Goal: Check status: Check status

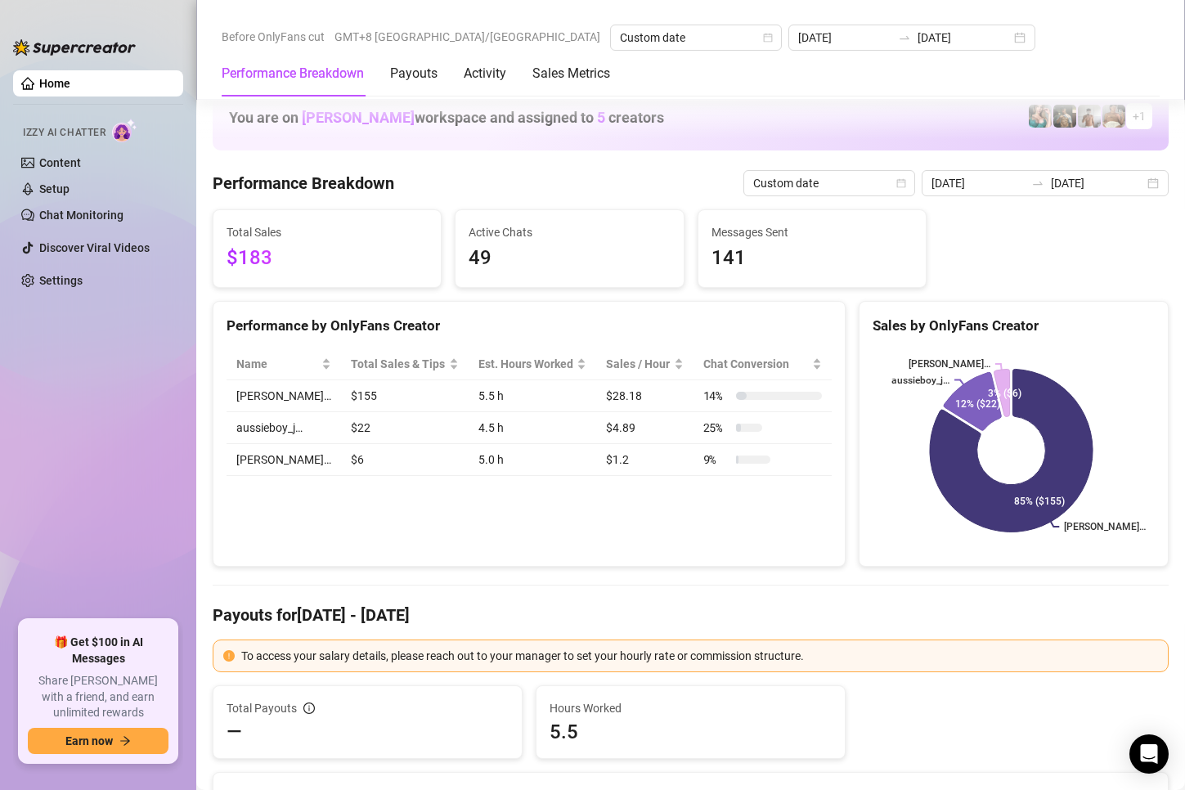
scroll to position [1963, 0]
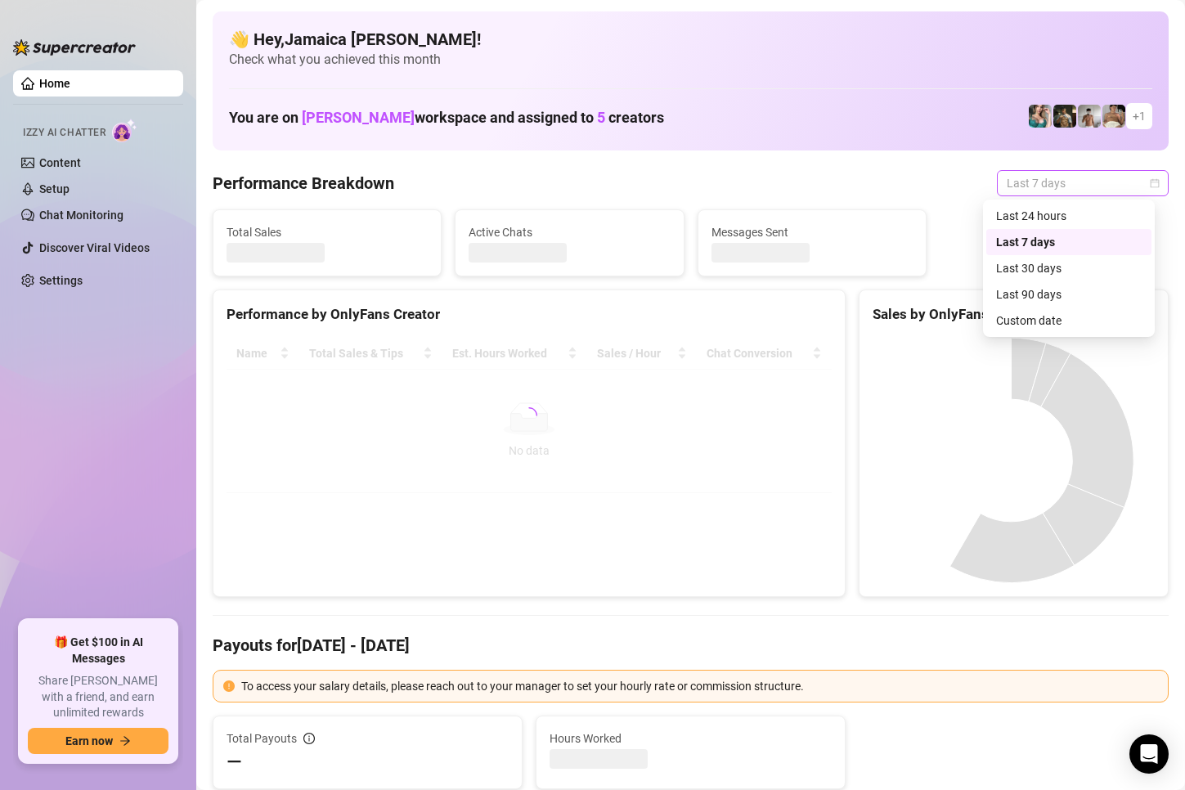
click at [1016, 191] on span "Last 7 days" at bounding box center [1083, 183] width 152 height 25
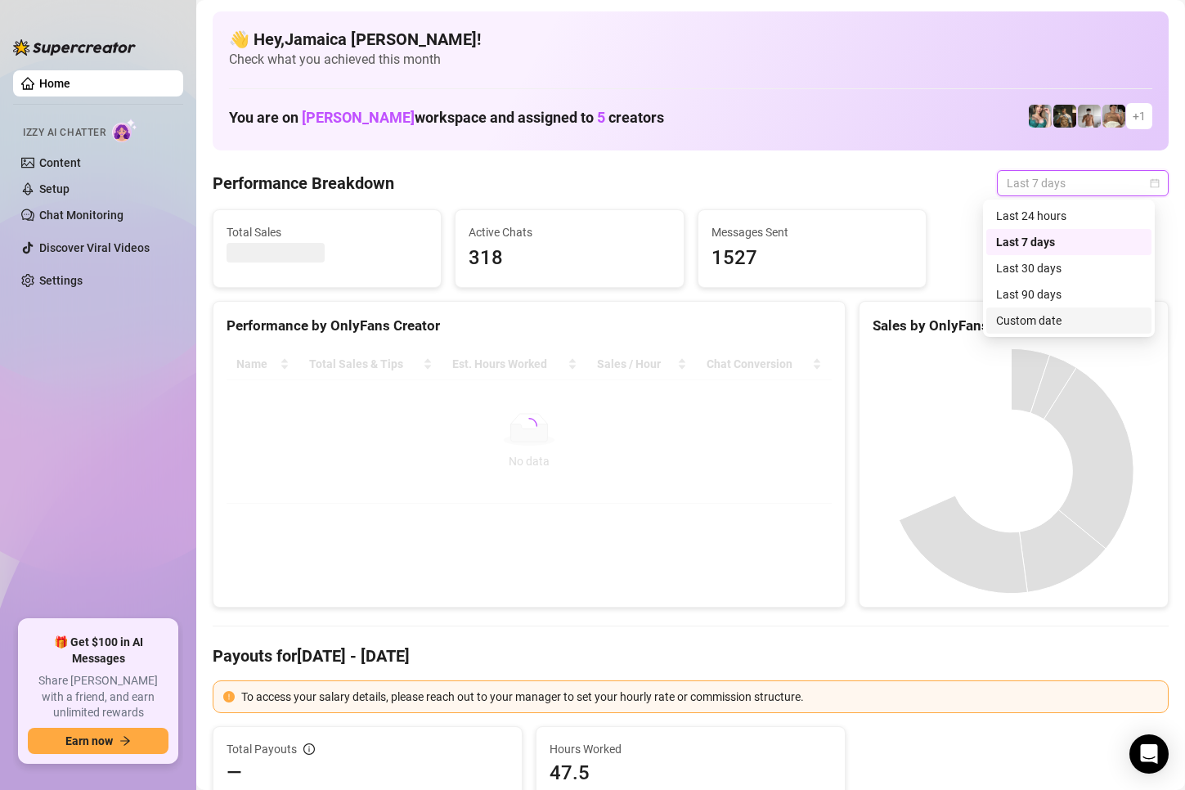
click at [1028, 321] on div "Custom date" at bounding box center [1069, 321] width 146 height 18
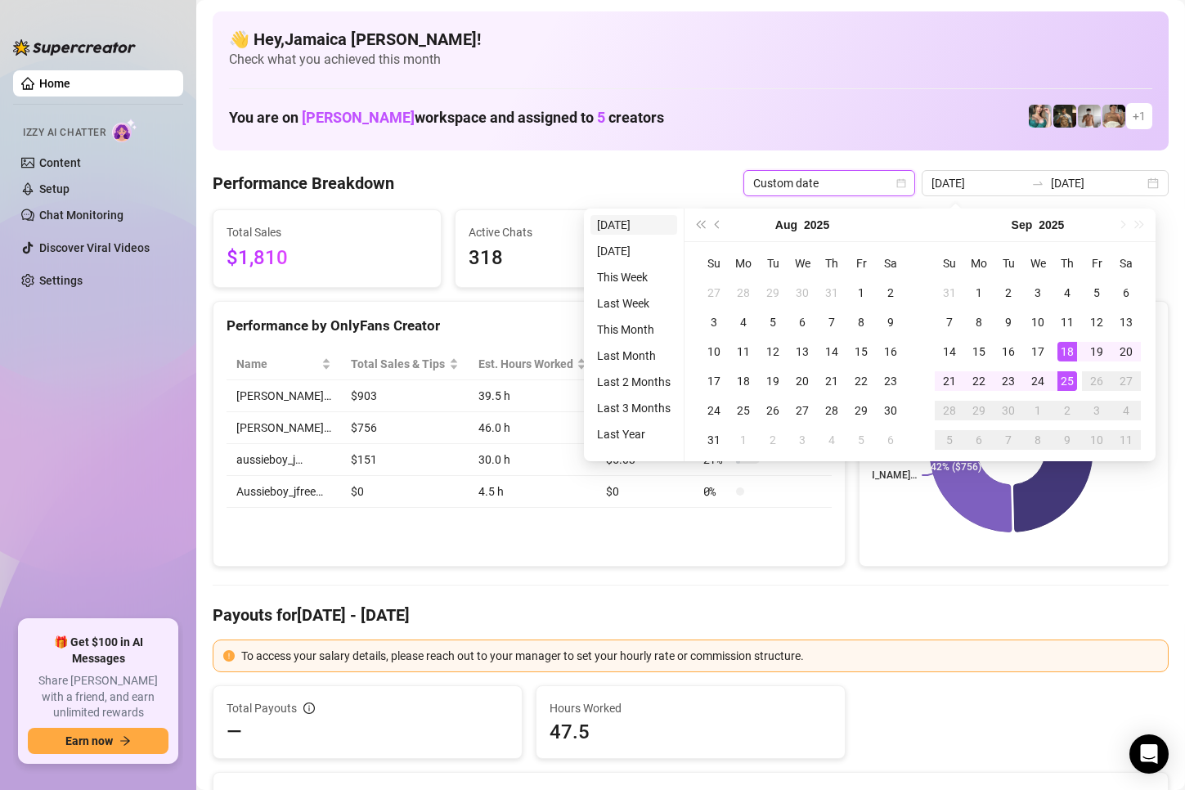
type input "[DATE]"
click at [649, 225] on li "[DATE]" at bounding box center [633, 225] width 87 height 20
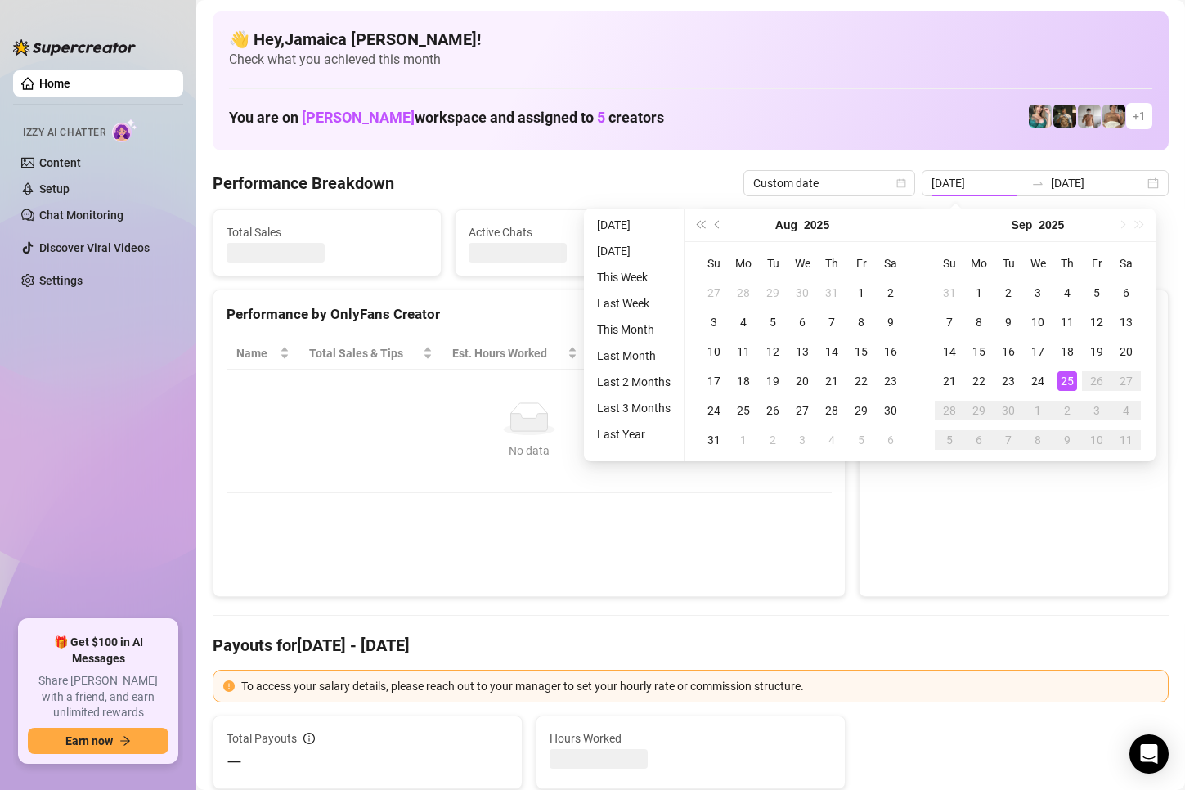
type input "[DATE]"
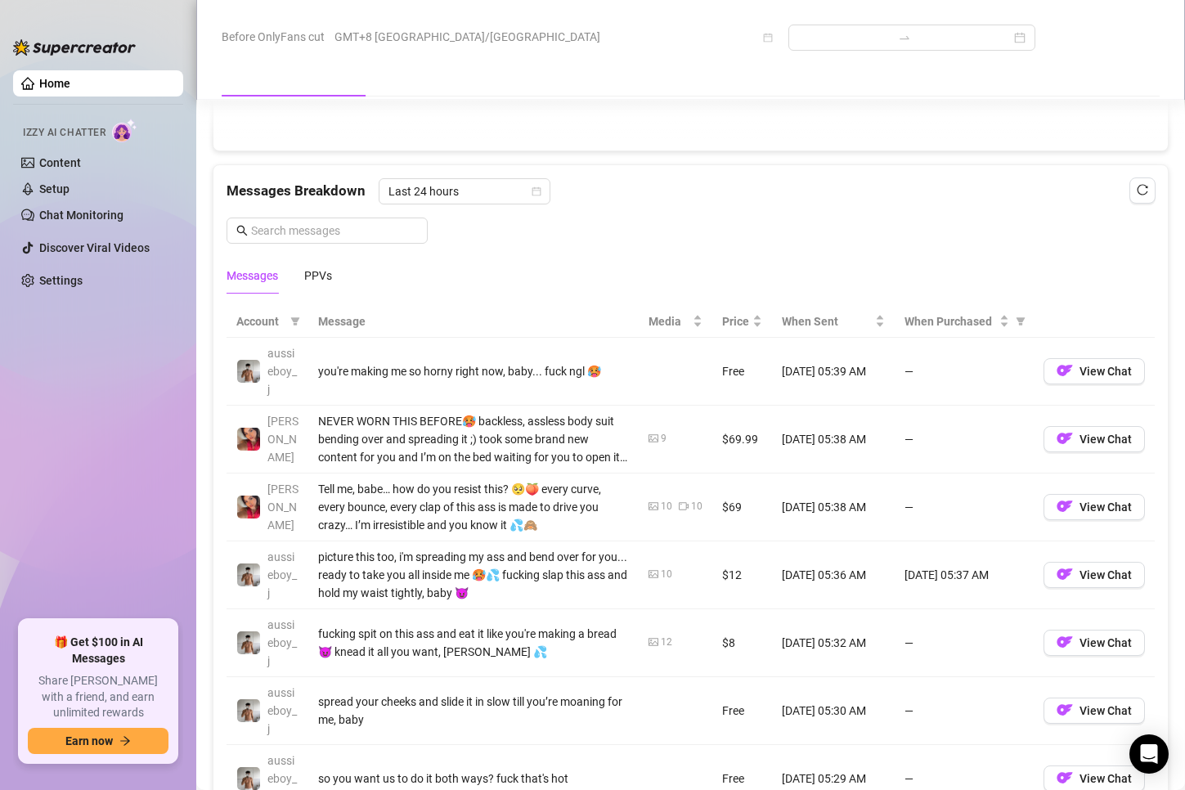
scroll to position [1145, 0]
